Goal: Task Accomplishment & Management: Manage account settings

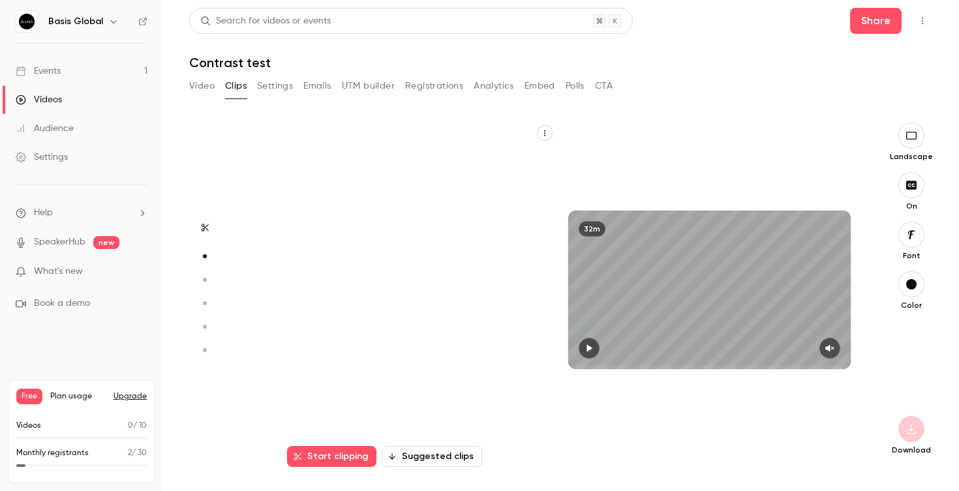
scroll to position [345, 0]
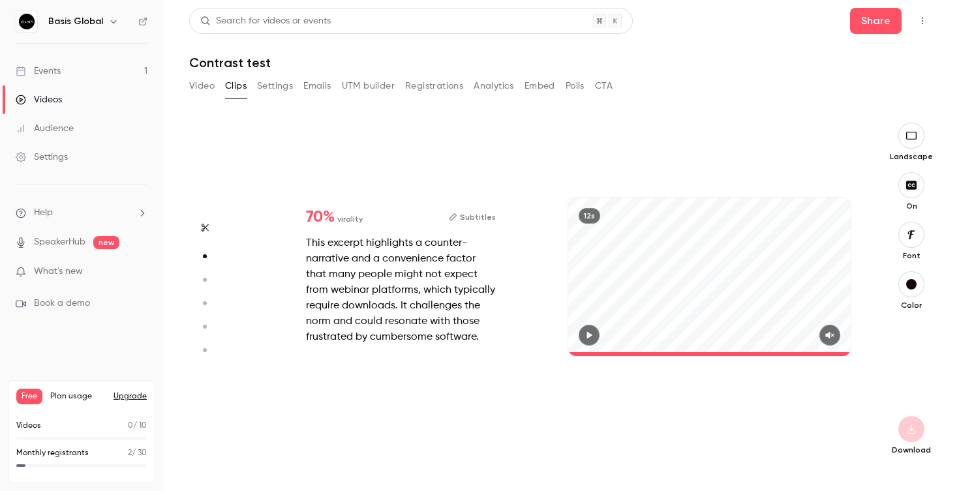
click at [64, 72] on link "Events 1" at bounding box center [81, 71] width 163 height 29
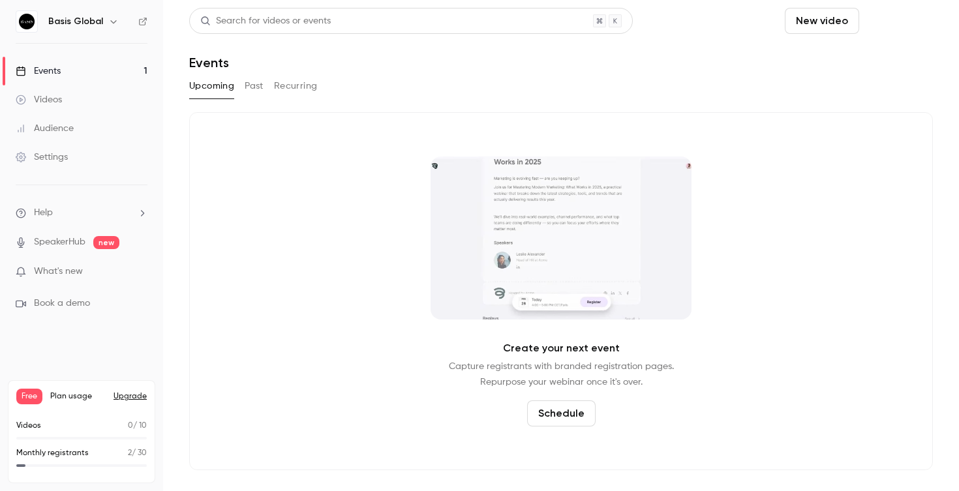
click at [864, 23] on button "Schedule" at bounding box center [898, 21] width 69 height 26
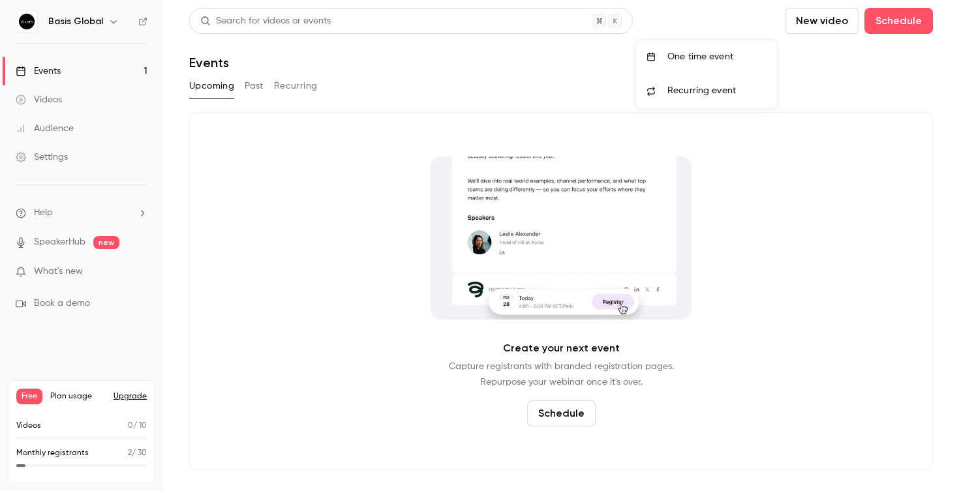
click at [711, 56] on div "One time event" at bounding box center [716, 56] width 99 height 13
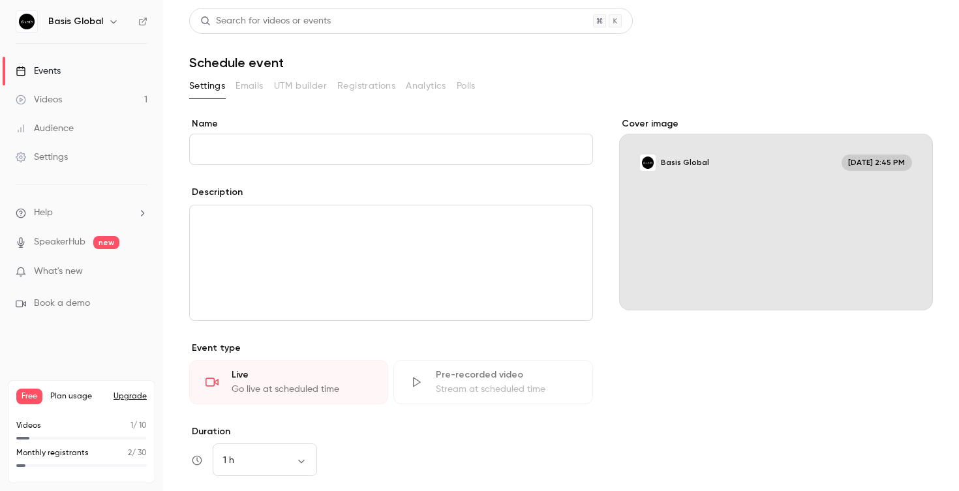
click at [38, 69] on div "Events" at bounding box center [38, 71] width 45 height 13
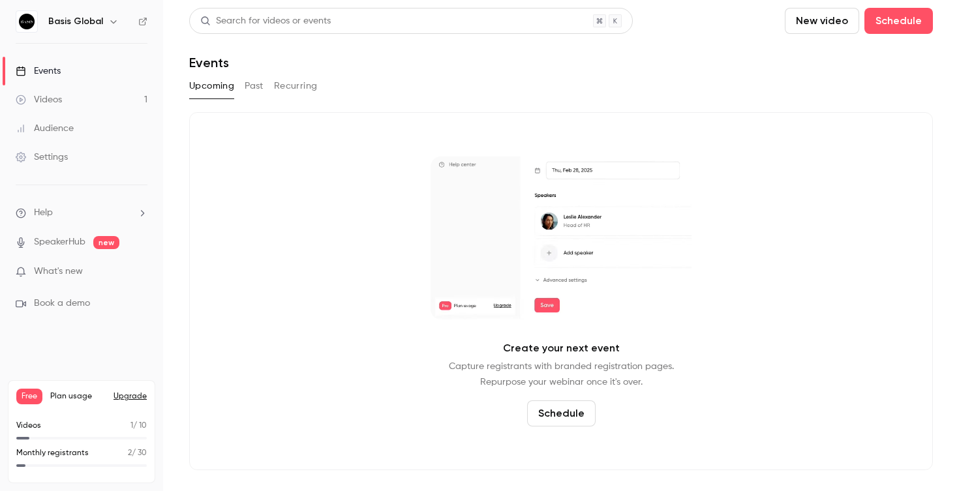
click at [87, 27] on h6 "Basis Global" at bounding box center [75, 21] width 55 height 13
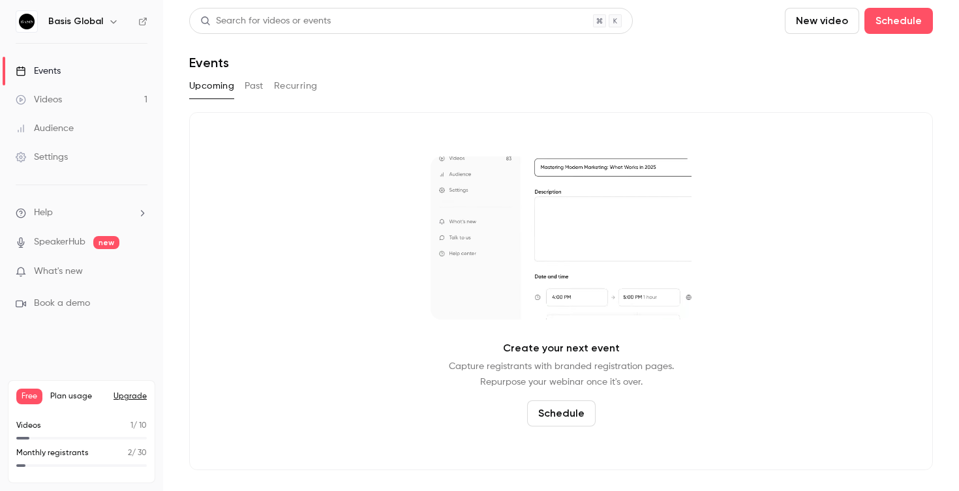
click at [114, 23] on icon "button" at bounding box center [113, 21] width 10 height 10
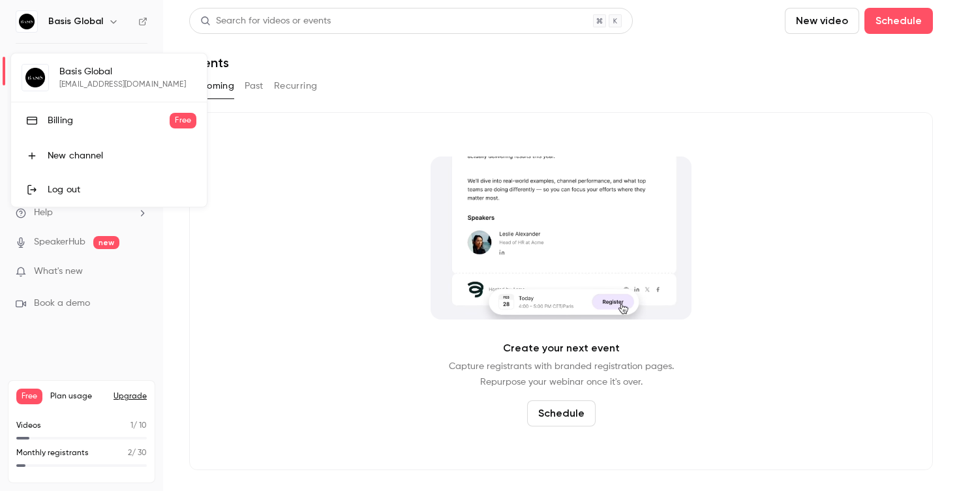
click at [114, 23] on div at bounding box center [479, 245] width 959 height 491
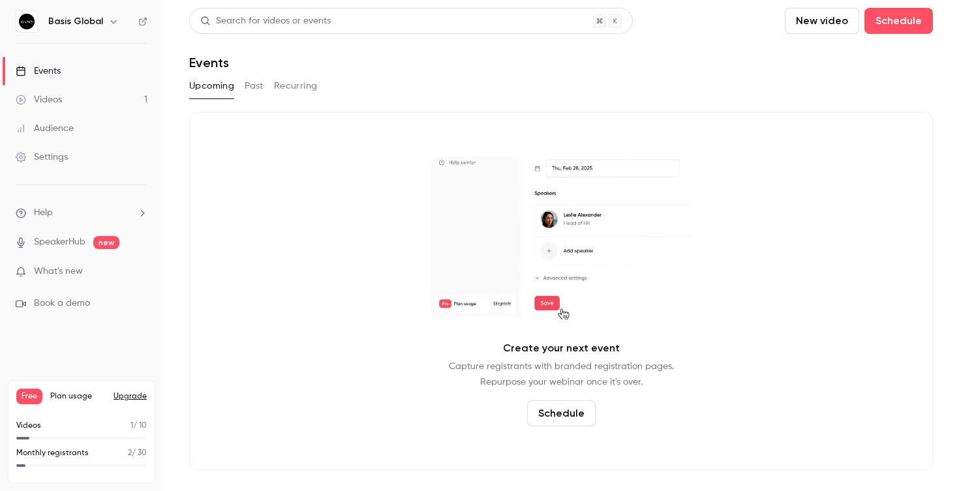
click at [63, 100] on link "Videos 1" at bounding box center [81, 99] width 163 height 29
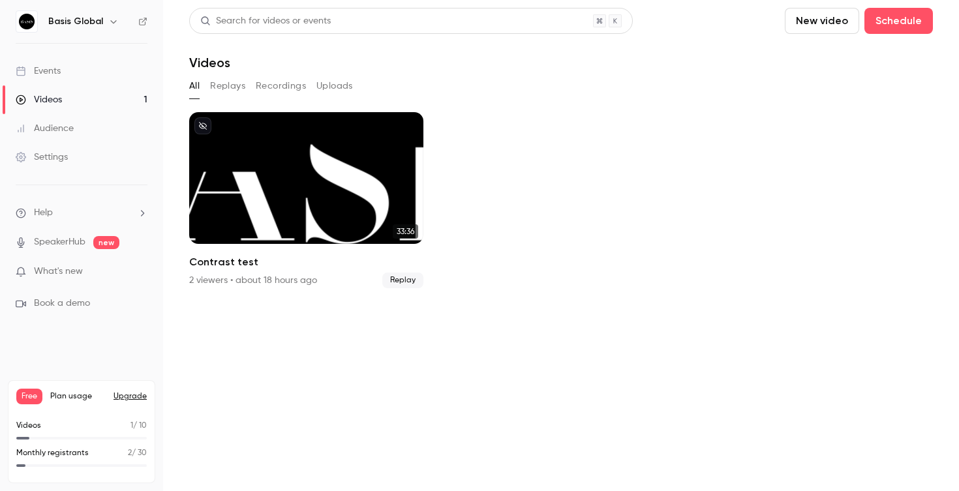
click at [189, 290] on input "topBar.uploadVideo" at bounding box center [189, 290] width 0 height 0
click at [363, 302] on div "33:36 Contrast test 2 viewers • about 18 hours ago Replay" at bounding box center [561, 208] width 744 height 192
click at [48, 72] on div "Events" at bounding box center [38, 71] width 45 height 13
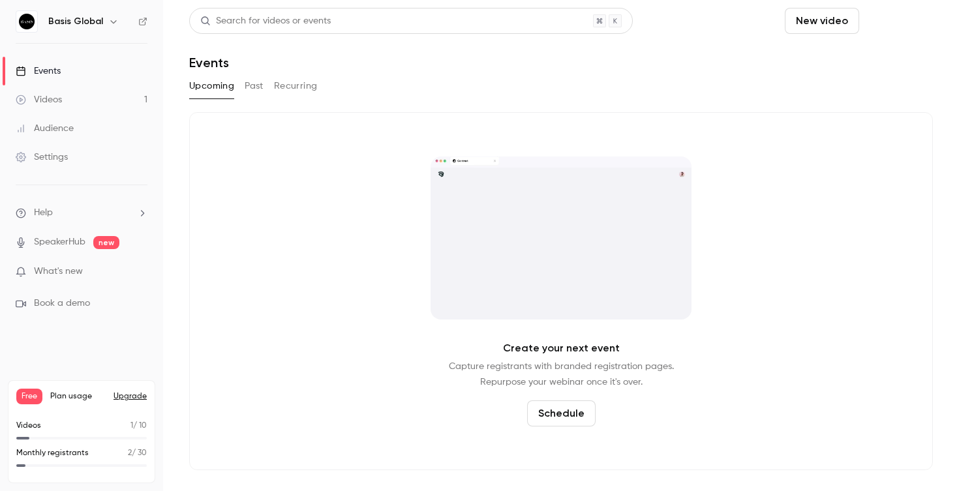
click at [864, 18] on button "Schedule" at bounding box center [898, 21] width 69 height 26
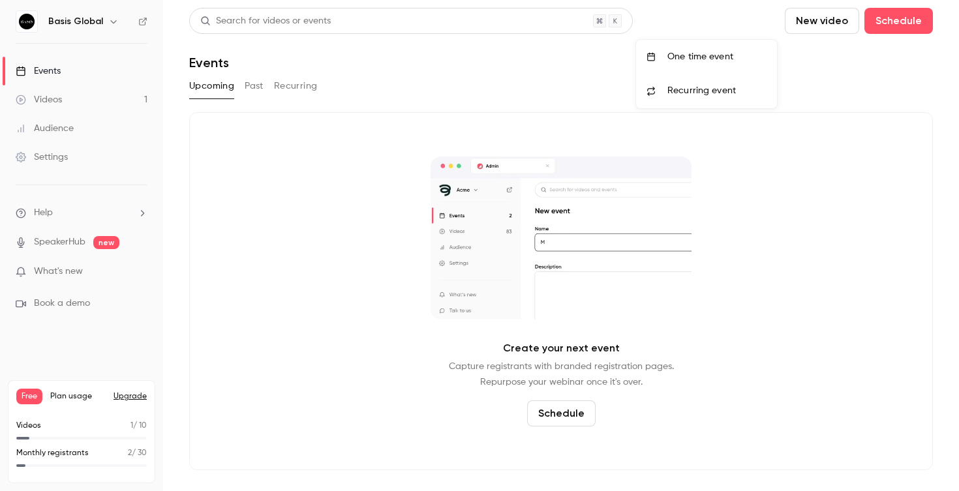
click at [697, 59] on div "One time event" at bounding box center [716, 56] width 99 height 13
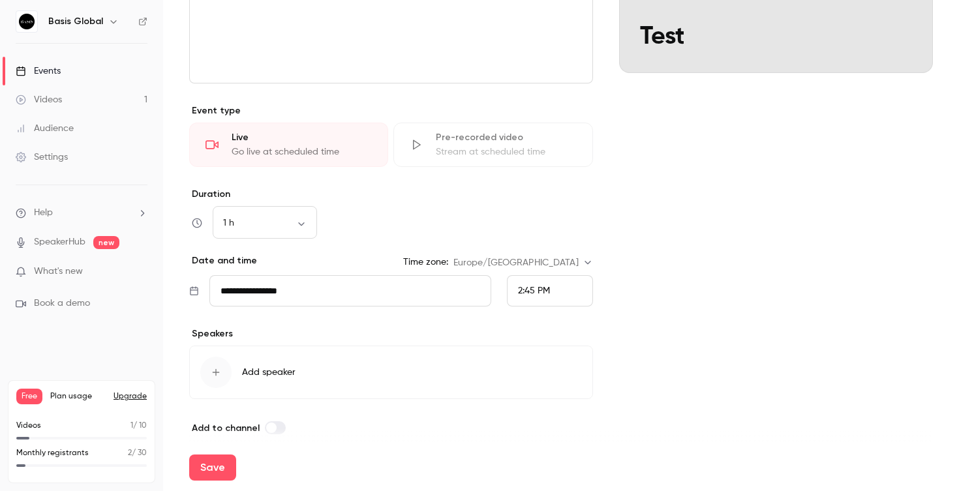
scroll to position [239, 0]
type input "****"
click at [247, 292] on input "**********" at bounding box center [350, 289] width 282 height 31
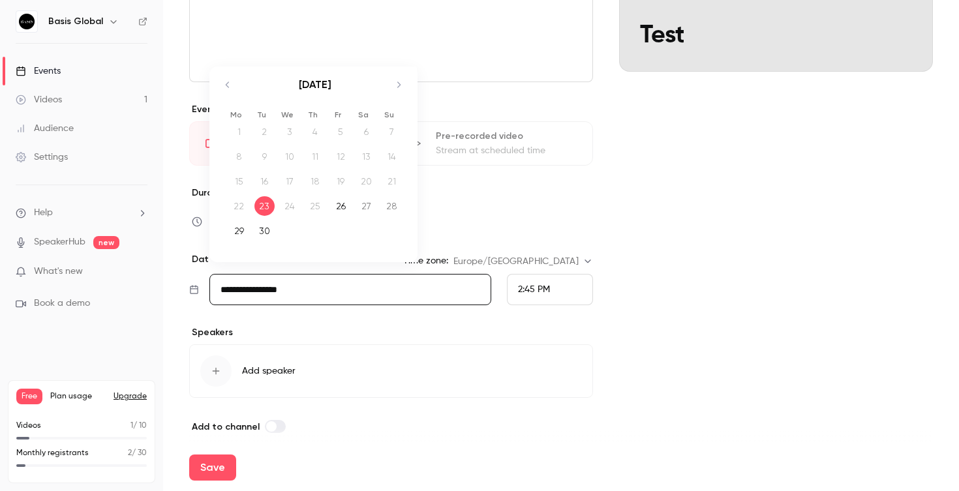
click at [338, 213] on div "26" at bounding box center [341, 206] width 20 height 20
type input "**********"
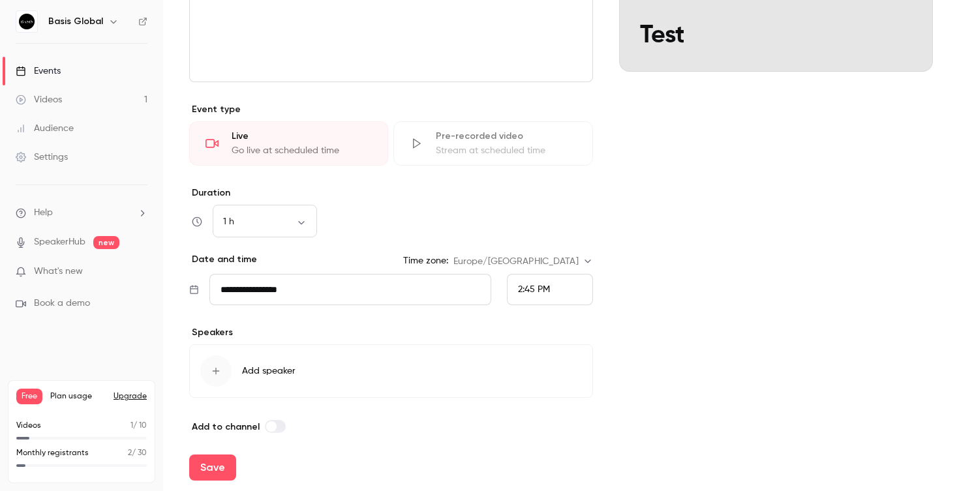
click at [536, 288] on span "2:45 PM" at bounding box center [534, 289] width 32 height 9
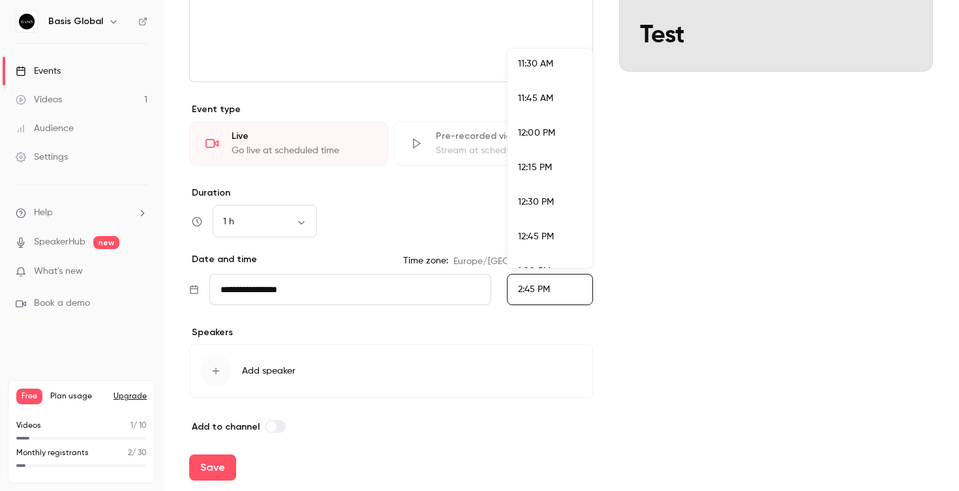
click at [533, 135] on span "12:00 PM" at bounding box center [536, 133] width 37 height 9
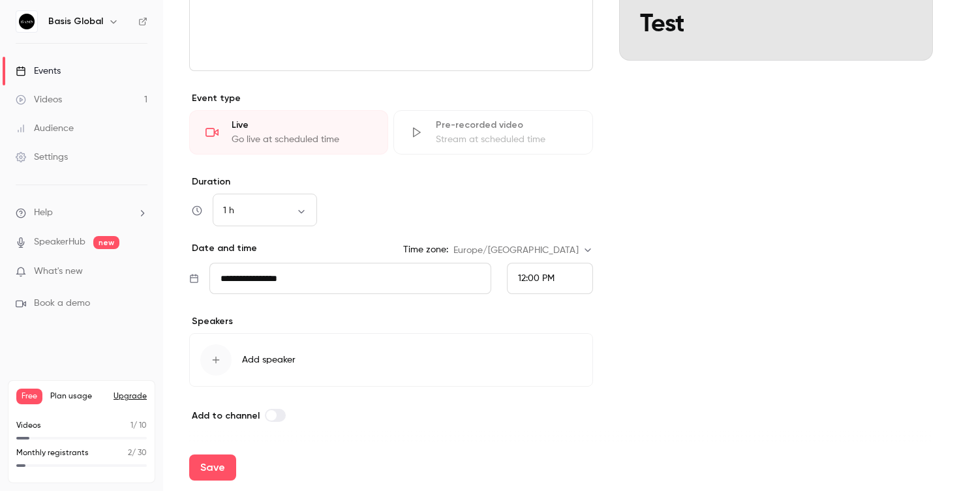
scroll to position [250, 0]
click at [217, 465] on button "Save" at bounding box center [212, 468] width 47 height 26
type input "**********"
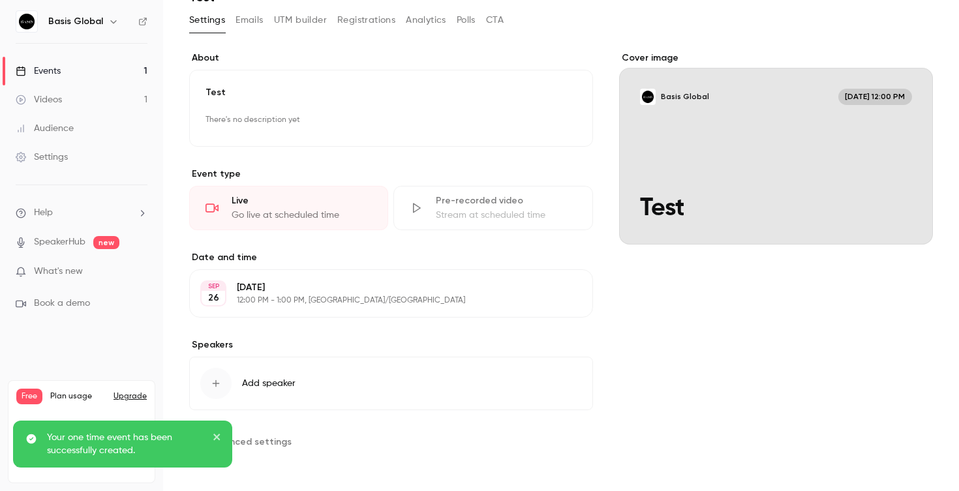
scroll to position [66, 0]
click at [329, 309] on div "[DATE] [DATE] 12:00 PM - 1:00 PM, [GEOGRAPHIC_DATA]/[GEOGRAPHIC_DATA] Edit" at bounding box center [391, 293] width 404 height 48
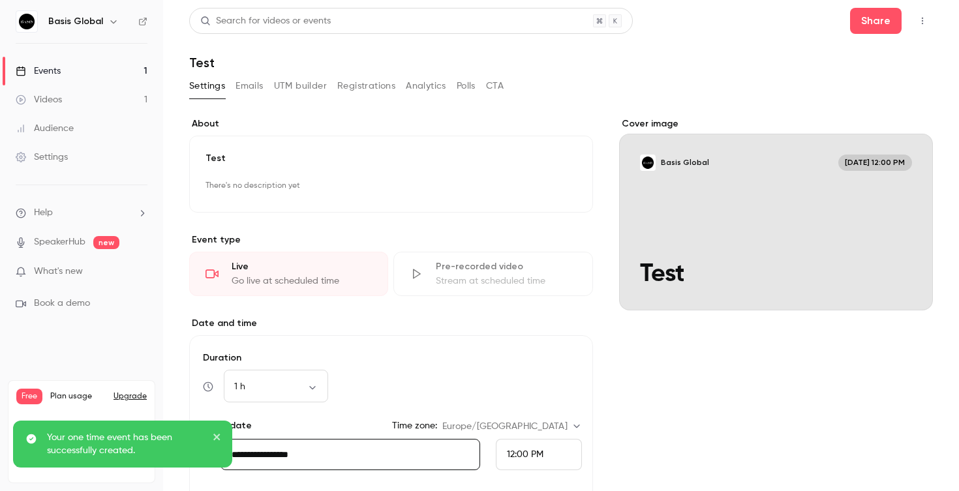
scroll to position [0, 0]
click at [261, 94] on button "Emails" at bounding box center [249, 86] width 27 height 21
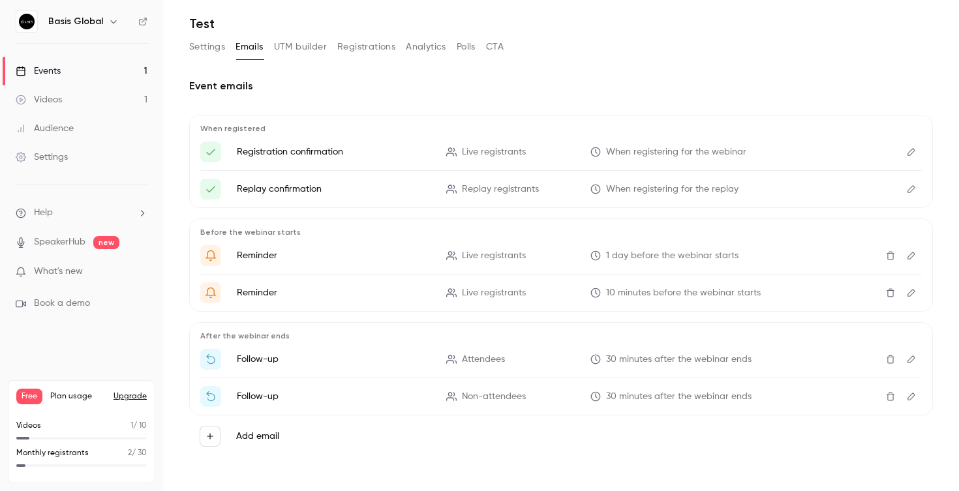
scroll to position [39, 0]
click at [913, 362] on icon "Edit" at bounding box center [911, 359] width 10 height 9
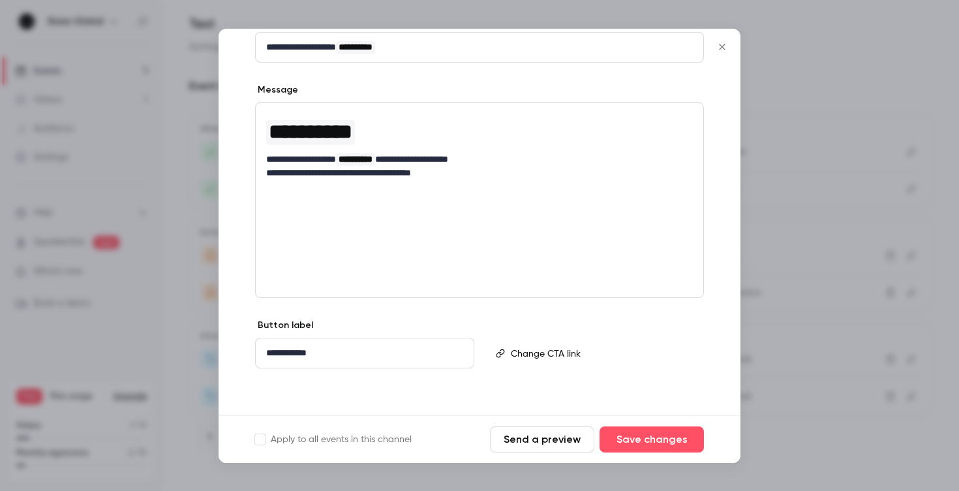
scroll to position [162, 0]
click at [378, 359] on p "**********" at bounding box center [364, 353] width 197 height 14
click at [432, 260] on div "**********" at bounding box center [479, 200] width 449 height 196
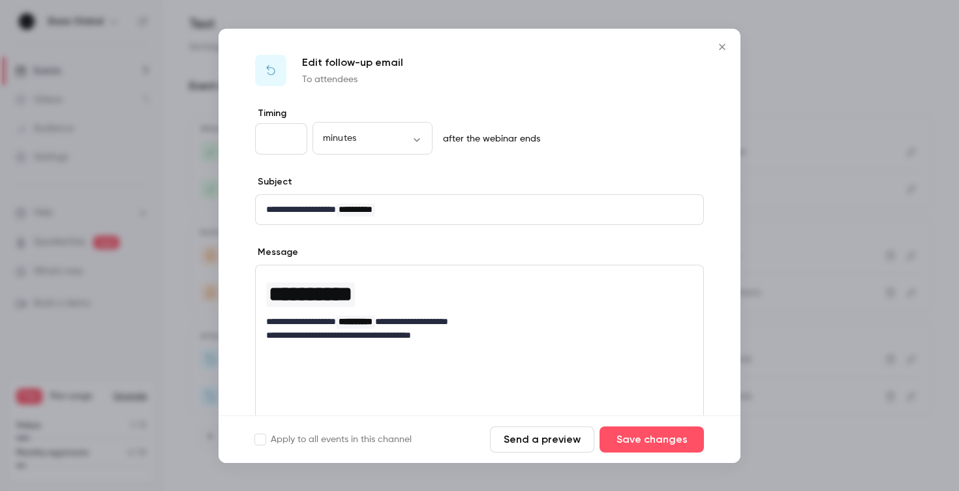
scroll to position [0, 0]
click at [718, 46] on icon "Close" at bounding box center [722, 47] width 16 height 10
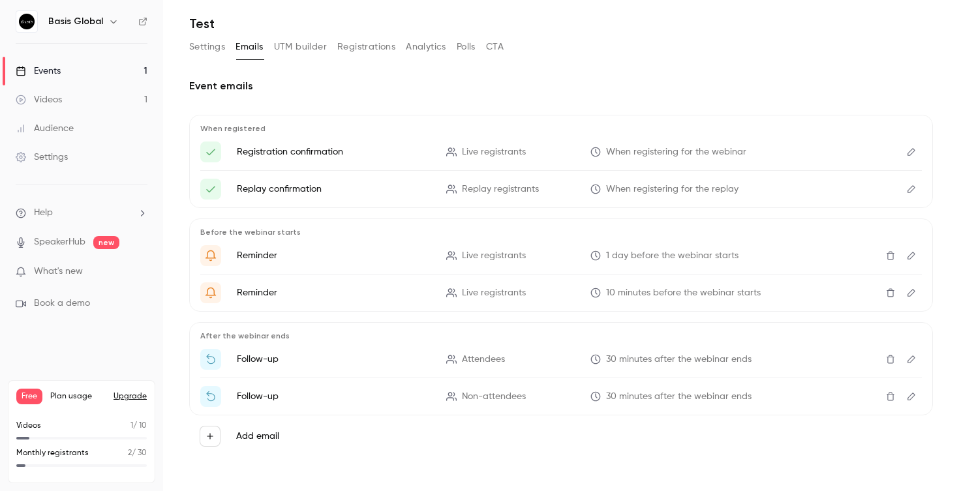
click at [909, 399] on icon "Edit" at bounding box center [911, 396] width 10 height 9
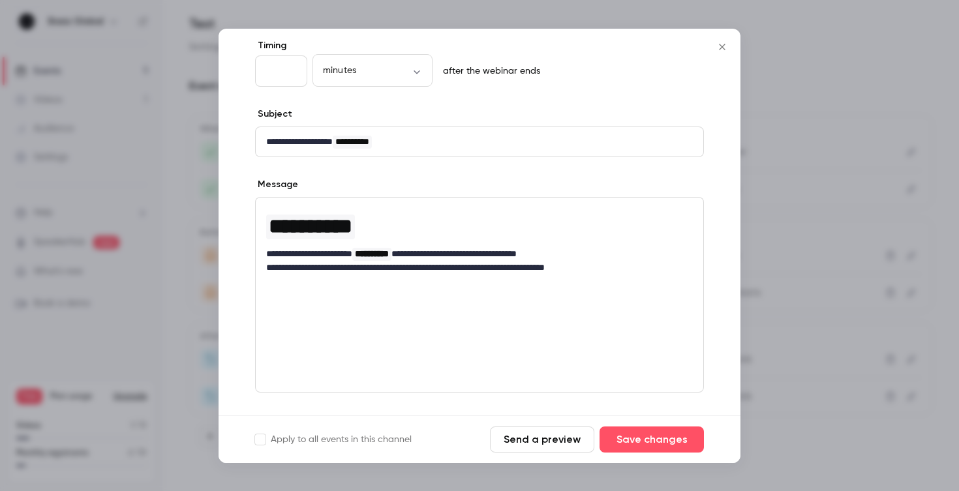
scroll to position [69, 0]
click at [726, 48] on icon "Close" at bounding box center [722, 47] width 16 height 10
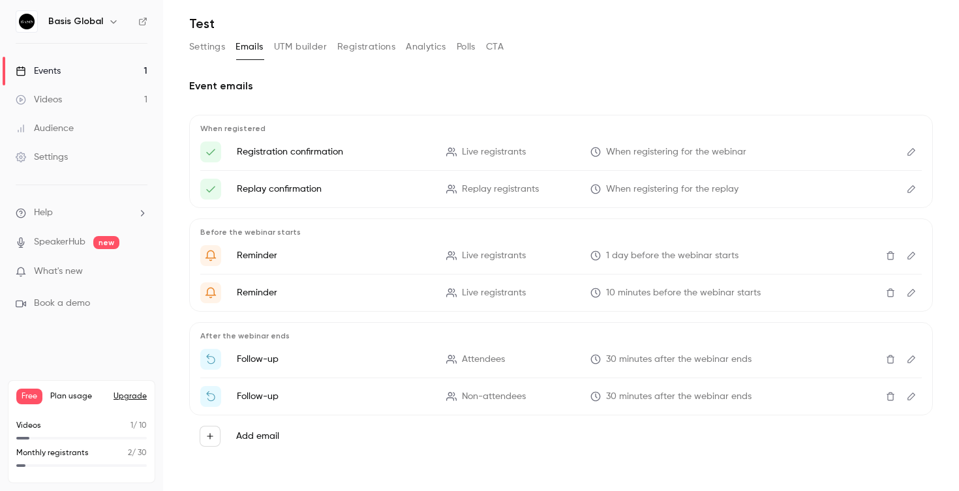
click at [894, 399] on icon "Delete" at bounding box center [890, 396] width 10 height 9
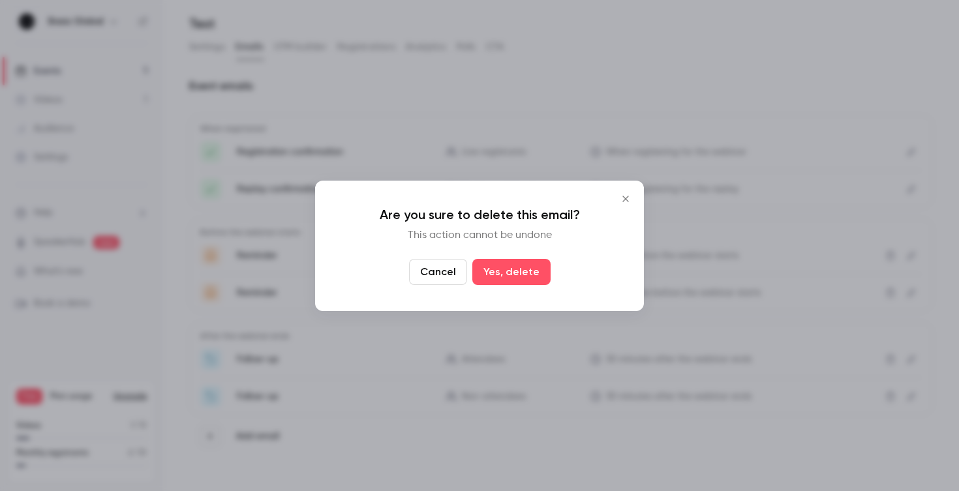
click at [455, 271] on button "Cancel" at bounding box center [438, 272] width 58 height 26
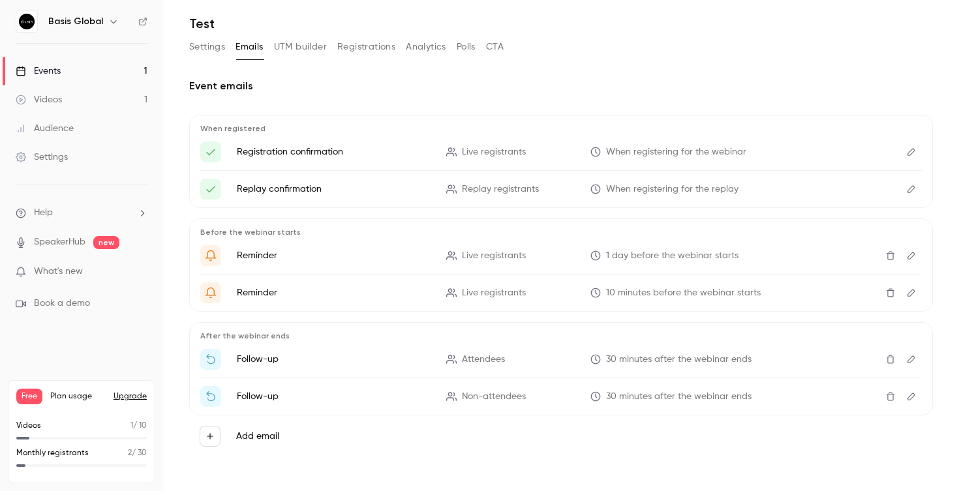
click at [890, 362] on icon "Delete" at bounding box center [890, 359] width 10 height 9
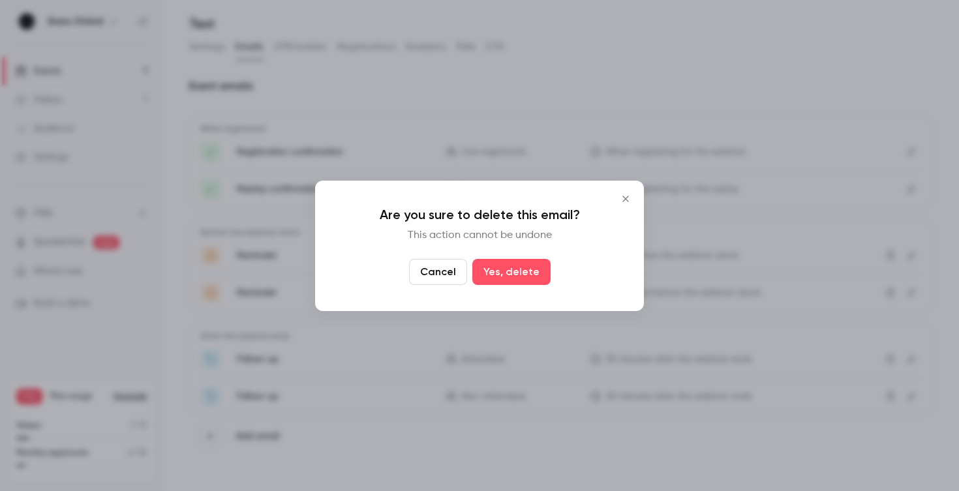
click at [453, 266] on button "Cancel" at bounding box center [438, 272] width 58 height 26
